Goal: Find specific page/section: Find specific page/section

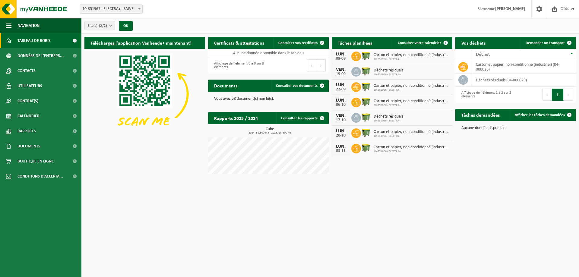
click at [278, 218] on html "Site: 10-851967 - ELECTRA+ - SAIVE 10-851966 - ELECTRA+ - SAIVE 10-851967 - ELE…" at bounding box center [289, 138] width 579 height 277
click at [42, 128] on link "Rapports" at bounding box center [40, 131] width 81 height 15
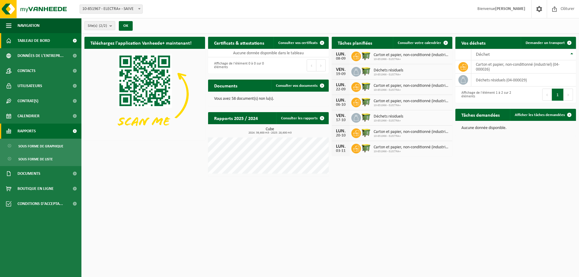
click at [42, 128] on link "Rapports" at bounding box center [40, 131] width 81 height 15
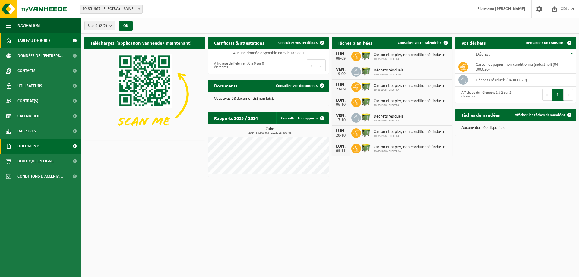
click at [43, 145] on link "Documents" at bounding box center [40, 146] width 81 height 15
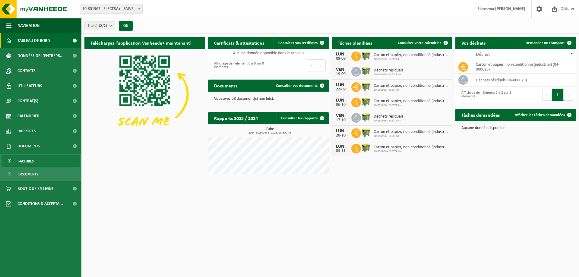
click at [28, 161] on span "Factures" at bounding box center [25, 161] width 15 height 11
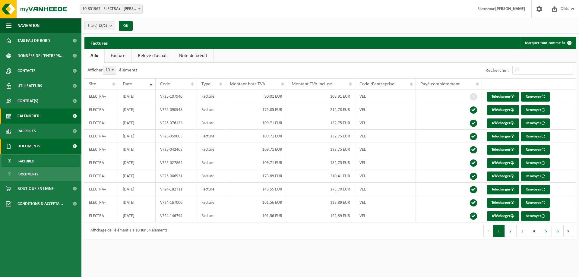
click at [38, 112] on span "Calendrier" at bounding box center [28, 116] width 22 height 15
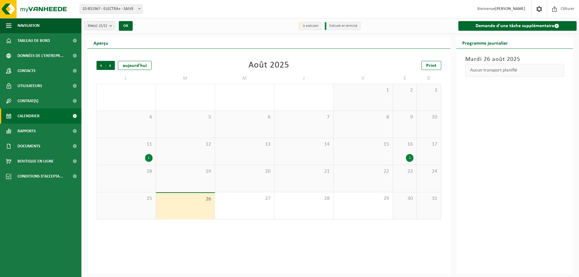
click at [131, 205] on div "25" at bounding box center [126, 205] width 59 height 27
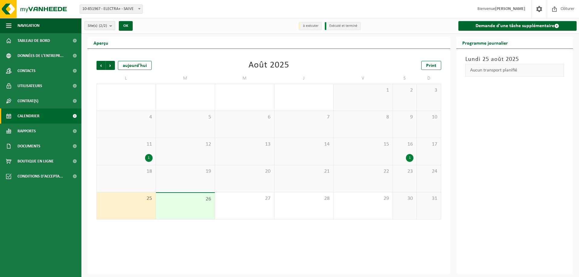
click at [171, 209] on div "26" at bounding box center [185, 206] width 59 height 26
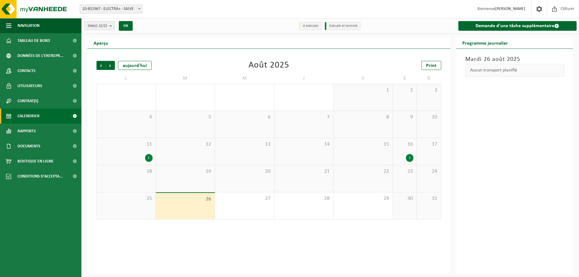
click at [133, 206] on div "25" at bounding box center [126, 205] width 59 height 27
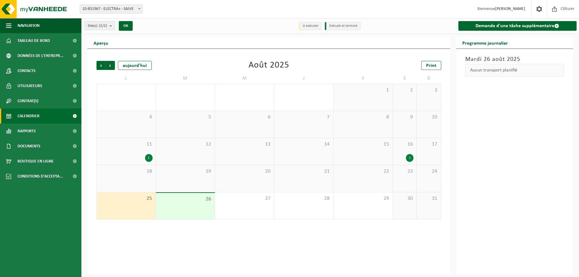
drag, startPoint x: 177, startPoint y: 208, endPoint x: 147, endPoint y: 210, distance: 30.2
click at [178, 208] on div "26" at bounding box center [185, 206] width 59 height 26
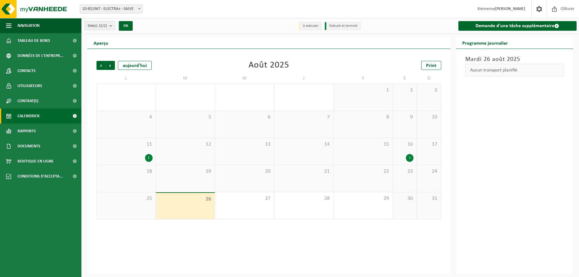
click at [137, 140] on div "11 1" at bounding box center [126, 151] width 59 height 27
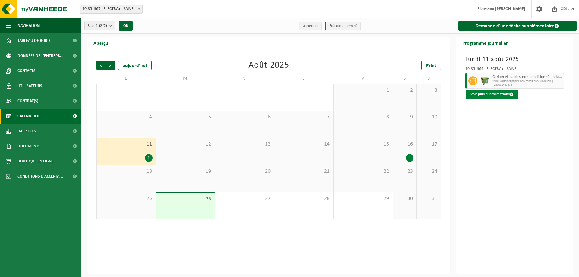
click at [503, 98] on button "Voir plus d'informations" at bounding box center [492, 95] width 52 height 10
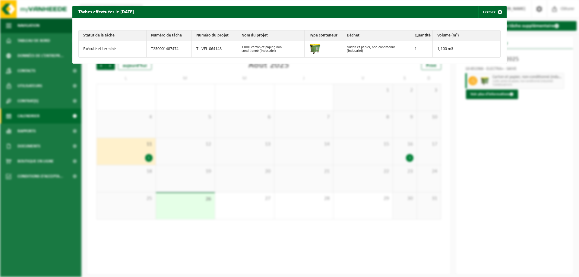
click at [139, 99] on div "Tâches effectuées le 2025-08-11 Fermer Statut de la tâche Numéro de tâche Numér…" at bounding box center [289, 138] width 579 height 277
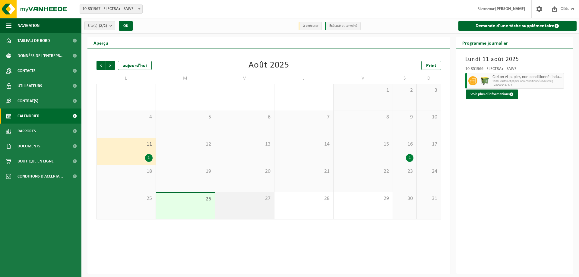
drag, startPoint x: 251, startPoint y: 212, endPoint x: 235, endPoint y: 211, distance: 16.3
click at [251, 212] on div "27" at bounding box center [244, 205] width 59 height 27
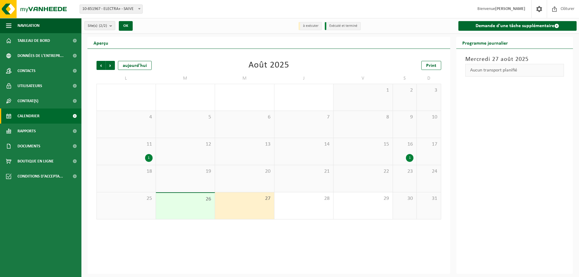
click at [181, 196] on span "26" at bounding box center [185, 199] width 53 height 7
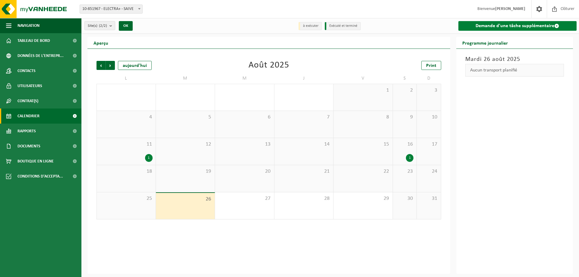
click at [468, 28] on link "Demande d'une tâche supplémentaire" at bounding box center [517, 26] width 119 height 10
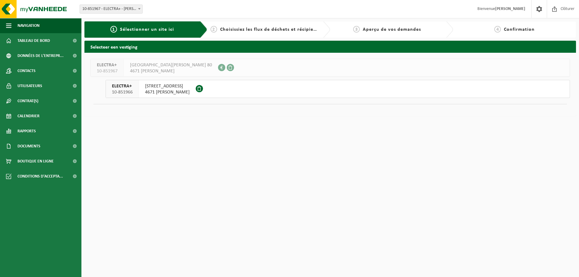
click at [190, 92] on span "4671 [PERSON_NAME]" at bounding box center [167, 92] width 45 height 6
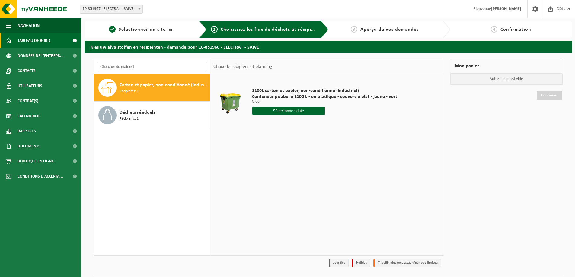
click at [51, 42] on link "Tableau de bord" at bounding box center [40, 40] width 81 height 15
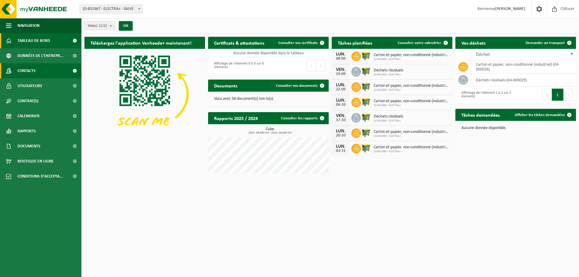
click at [32, 74] on span "Contacts" at bounding box center [26, 70] width 18 height 15
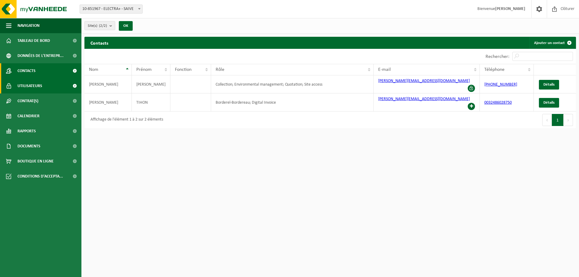
click at [38, 82] on span "Utilisateurs" at bounding box center [29, 85] width 25 height 15
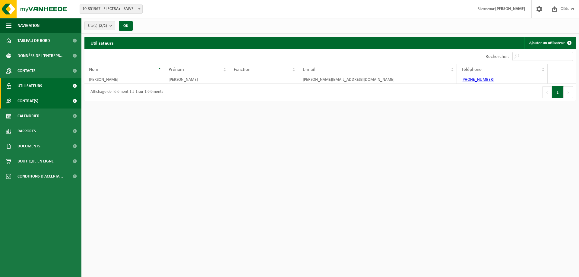
click at [37, 100] on span "Contrat(s)" at bounding box center [27, 101] width 21 height 15
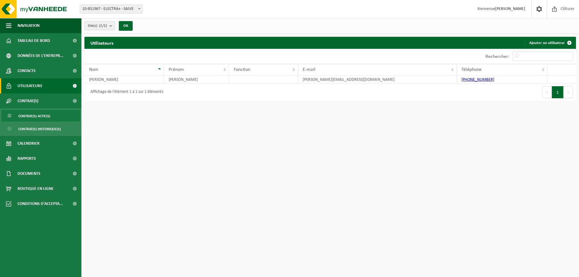
click at [46, 121] on span "Contrat(s) actif(s)" at bounding box center [34, 115] width 32 height 11
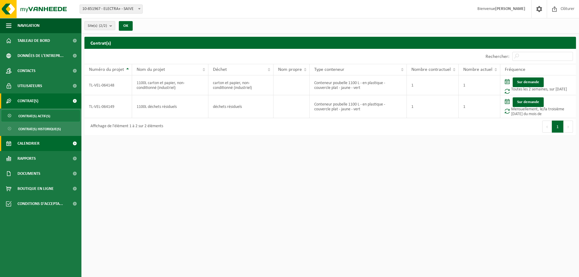
click at [50, 140] on link "Calendrier" at bounding box center [40, 143] width 81 height 15
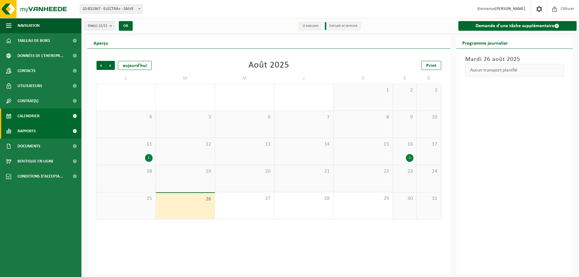
click at [58, 133] on link "Rapports" at bounding box center [40, 131] width 81 height 15
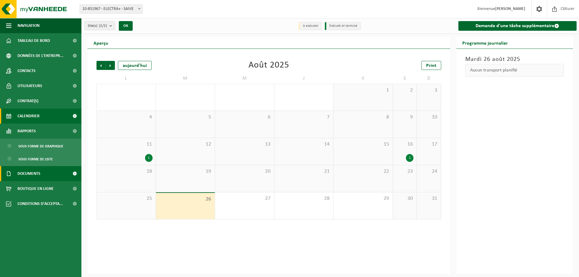
click at [56, 170] on link "Documents" at bounding box center [40, 173] width 81 height 15
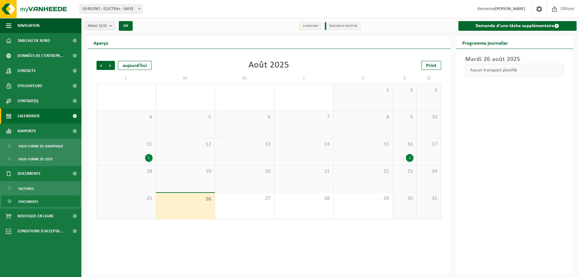
click at [50, 202] on link "Documents" at bounding box center [41, 201] width 78 height 11
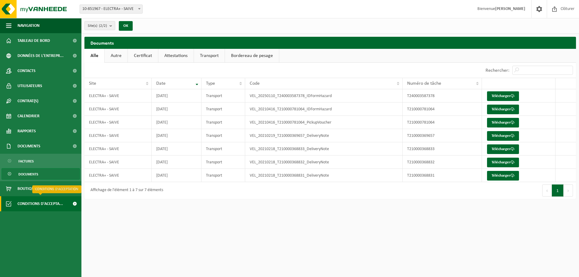
click at [56, 205] on span "Conditions d'accepta..." at bounding box center [40, 203] width 46 height 15
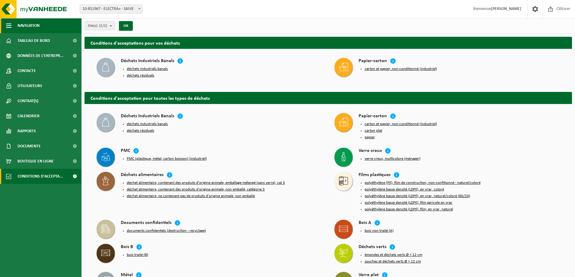
click at [9, 23] on span "button" at bounding box center [8, 25] width 5 height 15
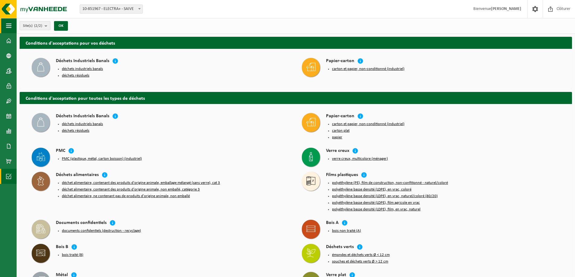
click at [8, 24] on span "button" at bounding box center [8, 25] width 5 height 15
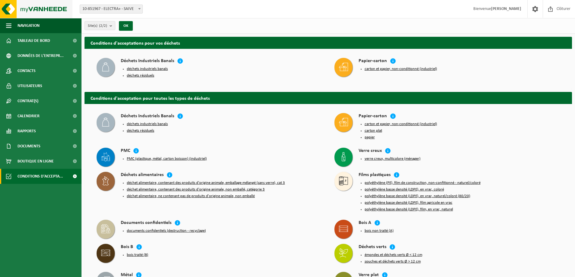
click at [32, 11] on img at bounding box center [36, 9] width 72 height 18
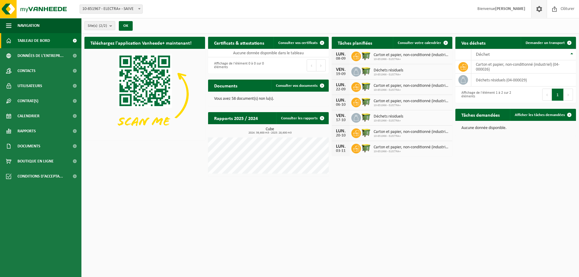
click at [538, 10] on span at bounding box center [539, 9] width 9 height 18
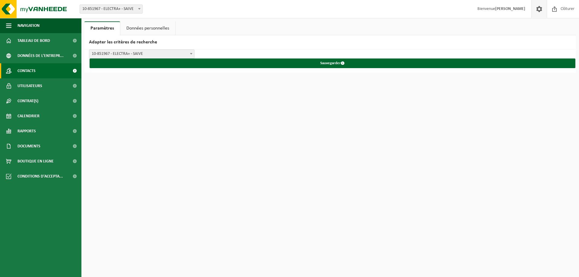
click at [54, 66] on link "Contacts" at bounding box center [40, 70] width 81 height 15
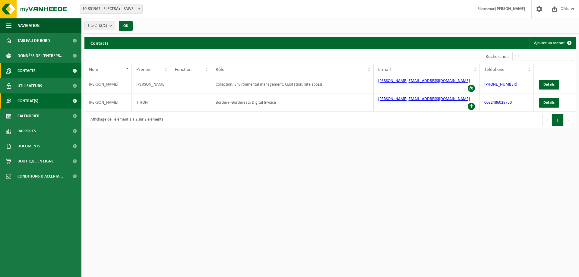
click at [52, 104] on link "Contrat(s)" at bounding box center [40, 101] width 81 height 15
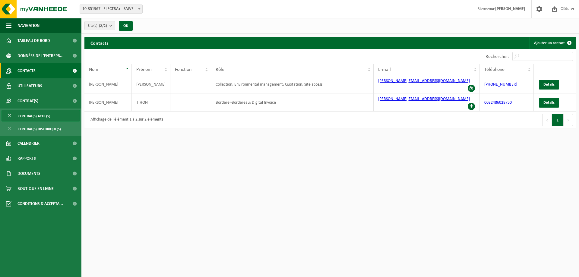
click at [55, 113] on link "Contrat(s) actif(s)" at bounding box center [41, 115] width 78 height 11
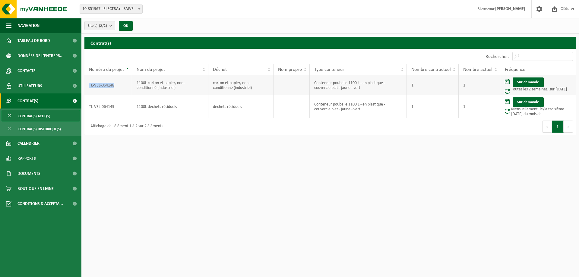
drag, startPoint x: 106, startPoint y: 83, endPoint x: 88, endPoint y: 84, distance: 18.4
click at [88, 84] on td "TL-VEL-064148" at bounding box center [108, 85] width 48 height 20
copy td "TL-VEL-064148"
